Goal: Task Accomplishment & Management: Manage account settings

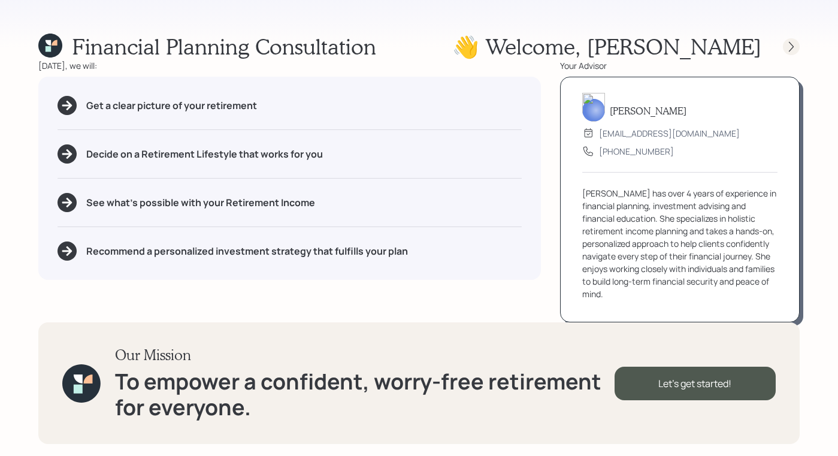
click at [792, 48] on icon at bounding box center [791, 46] width 5 height 10
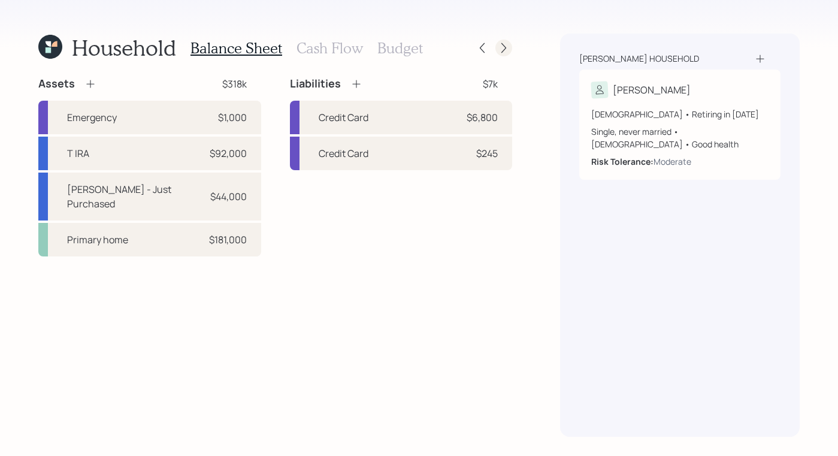
click at [501, 53] on icon at bounding box center [504, 48] width 12 height 12
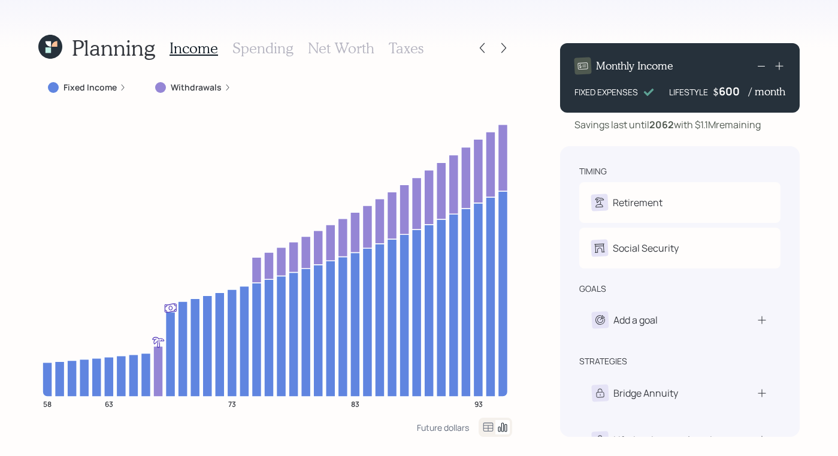
click at [501, 53] on icon at bounding box center [504, 48] width 12 height 12
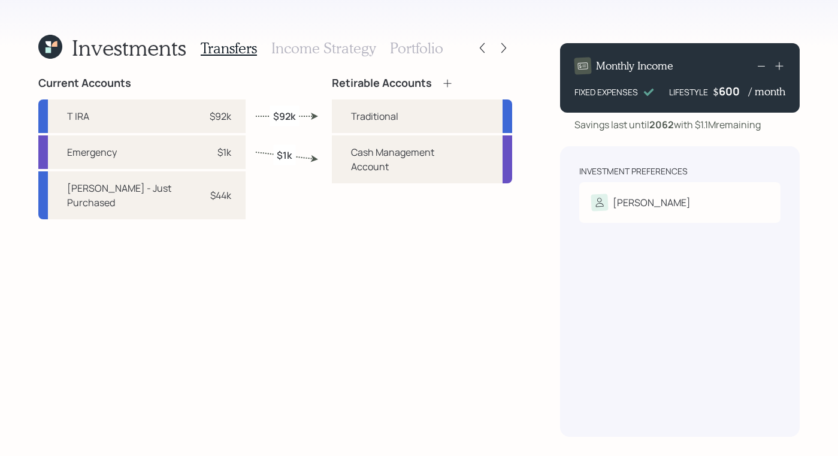
click at [501, 53] on icon at bounding box center [504, 48] width 12 height 12
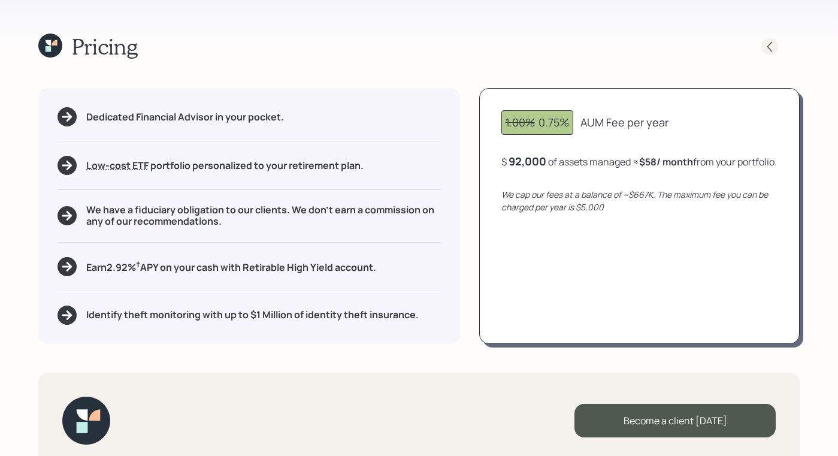
click at [763, 44] on div at bounding box center [770, 46] width 17 height 17
